Goal: Obtain resource: Obtain resource

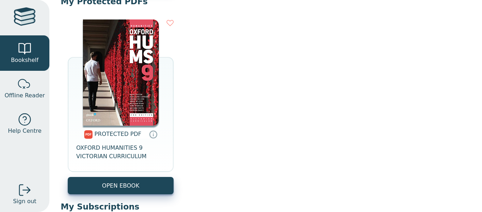
scroll to position [283, 0]
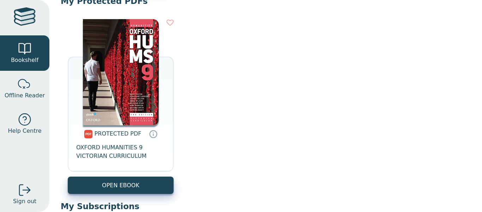
click at [143, 101] on img at bounding box center [121, 72] width 76 height 106
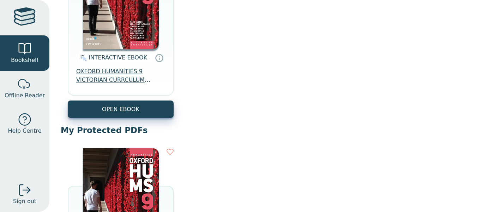
scroll to position [141, 0]
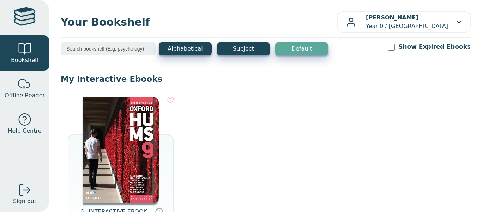
click at [138, 122] on img at bounding box center [121, 150] width 76 height 106
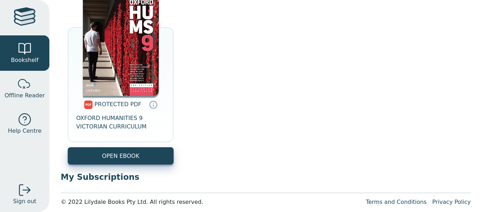
scroll to position [318, 0]
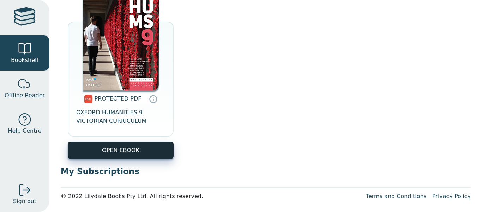
click at [124, 147] on link "OPEN EBOOK" at bounding box center [121, 149] width 106 height 17
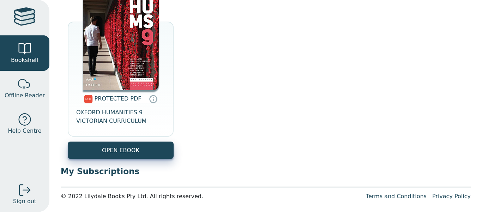
click at [117, 49] on img at bounding box center [121, 37] width 76 height 106
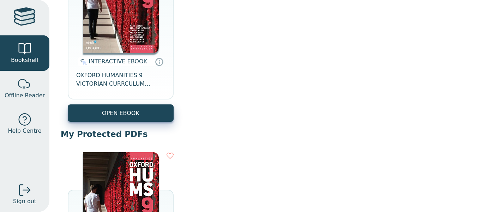
scroll to position [141, 0]
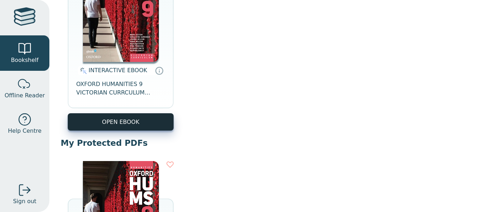
click at [150, 122] on button "OPEN EBOOK" at bounding box center [121, 121] width 106 height 17
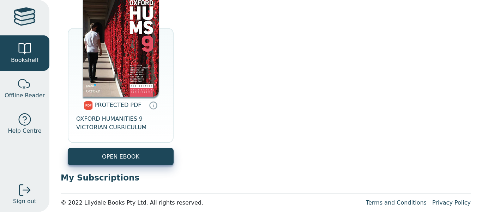
scroll to position [318, 0]
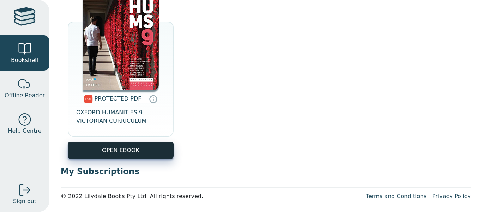
click at [125, 147] on link "OPEN EBOOK" at bounding box center [121, 149] width 106 height 17
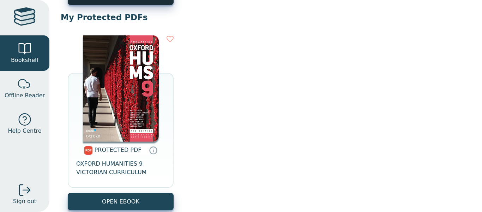
scroll to position [176, 0]
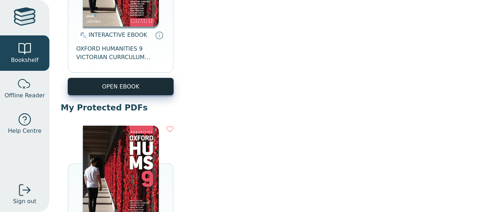
click at [148, 87] on button "OPEN EBOOK" at bounding box center [121, 86] width 106 height 17
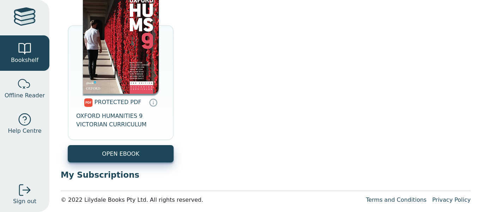
scroll to position [318, 0]
